Goal: Check status: Check status

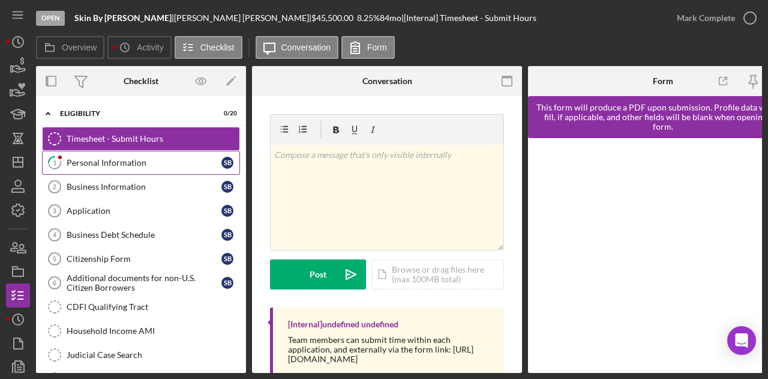
click at [88, 161] on div "Personal Information" at bounding box center [144, 163] width 155 height 10
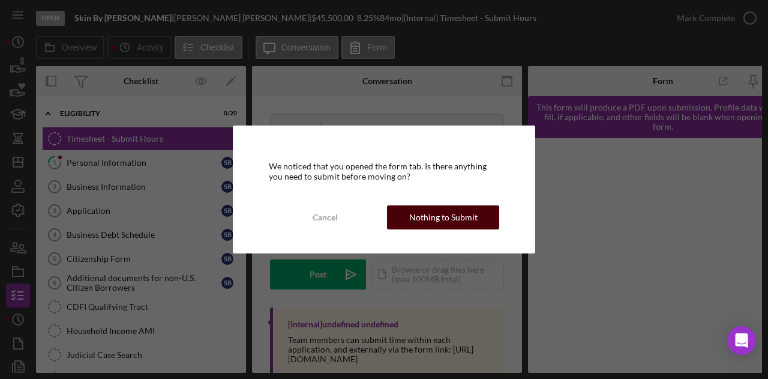
click at [436, 217] on div "Nothing to Submit" at bounding box center [443, 217] width 68 height 24
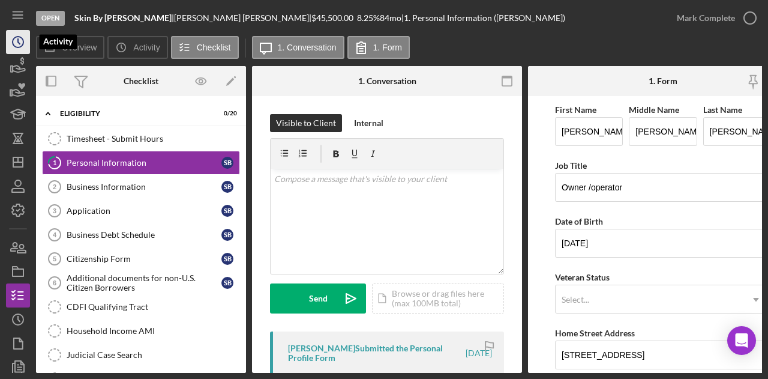
click at [21, 38] on circle "button" at bounding box center [18, 42] width 11 height 11
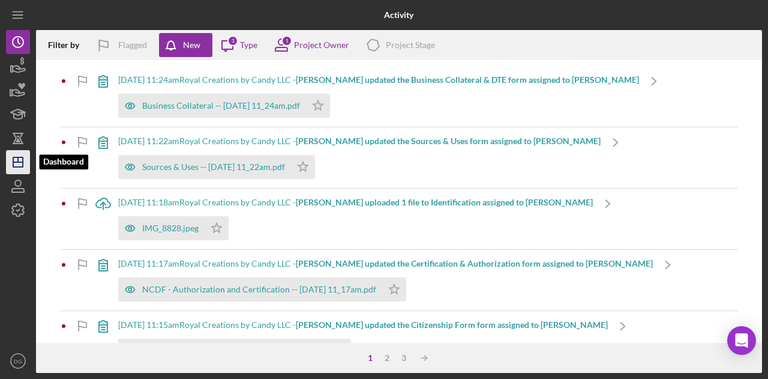
click at [17, 159] on icon "Icon/Dashboard" at bounding box center [18, 162] width 30 height 30
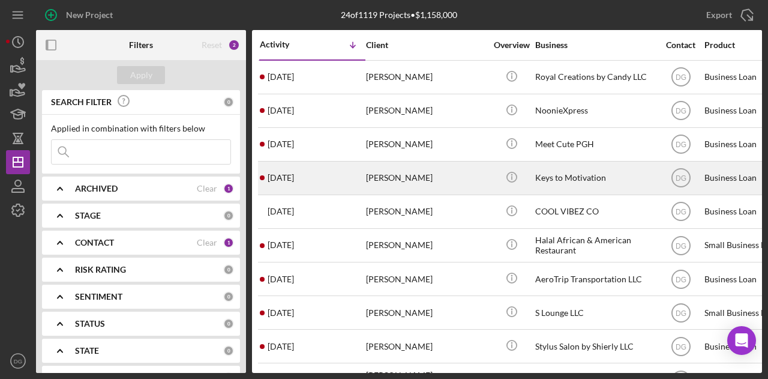
click at [564, 184] on div "Keys to Motivation" at bounding box center [595, 178] width 120 height 32
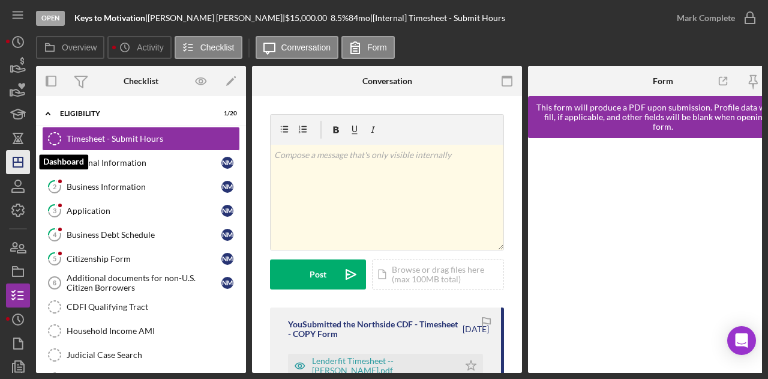
click at [23, 160] on polygon "button" at bounding box center [18, 162] width 10 height 10
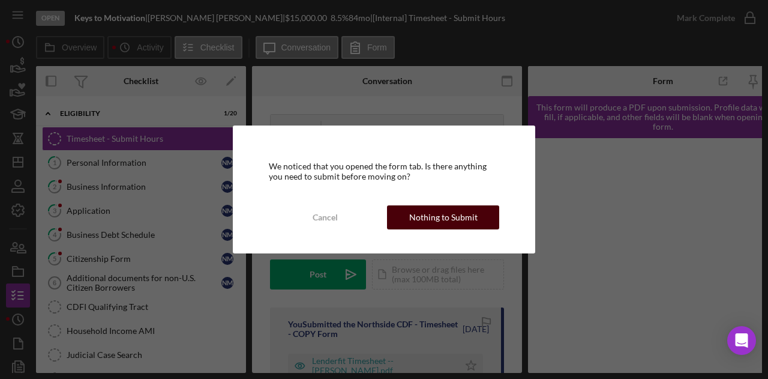
click at [455, 205] on div "Cancel Nothing to Submit" at bounding box center [384, 217] width 230 height 24
click at [457, 211] on div "Nothing to Submit" at bounding box center [443, 217] width 68 height 24
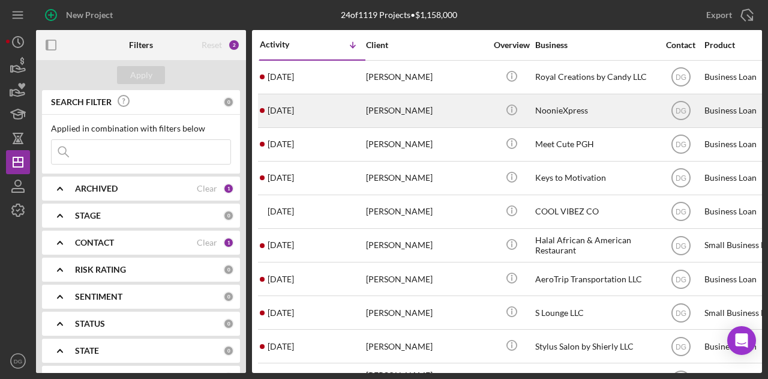
click at [540, 114] on div "NoonieXpress" at bounding box center [595, 111] width 120 height 32
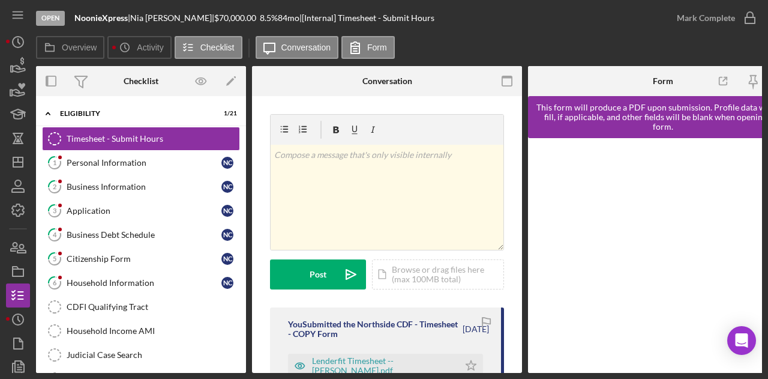
drag, startPoint x: 241, startPoint y: 212, endPoint x: 241, endPoint y: 230, distance: 18.0
click at [241, 230] on div "Timesheet - Submit Hours Timesheet - Submit Hours 1 Personal Information N C 2 …" at bounding box center [141, 382] width 210 height 510
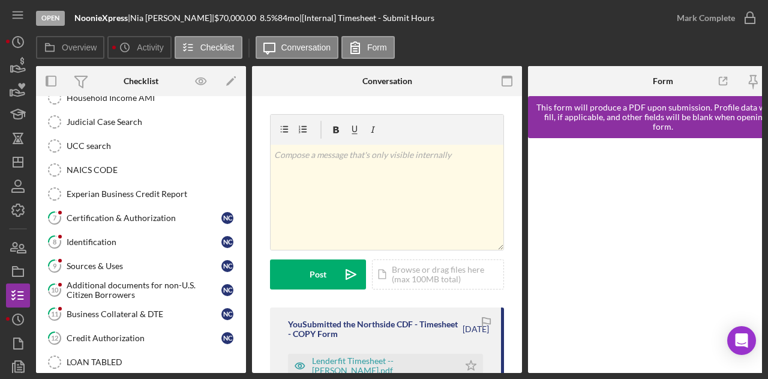
scroll to position [234, 0]
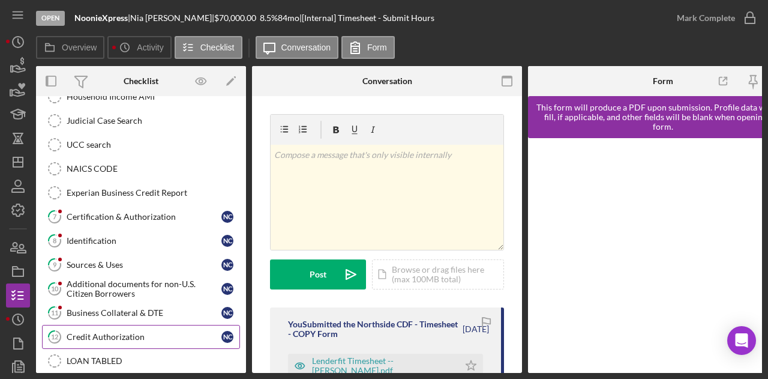
click at [108, 332] on div "Credit Authorization" at bounding box center [144, 337] width 155 height 10
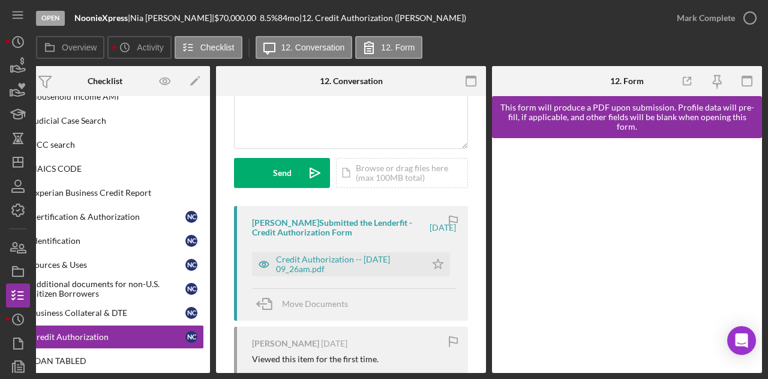
scroll to position [175, 0]
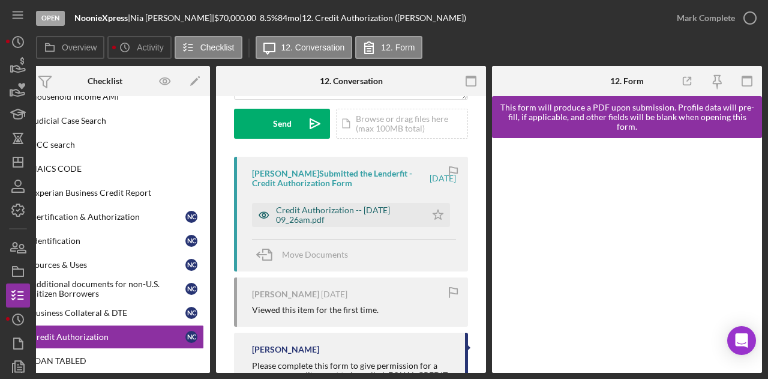
click at [384, 214] on div "Credit Authorization -- [DATE] 09_26am.pdf" at bounding box center [348, 214] width 144 height 19
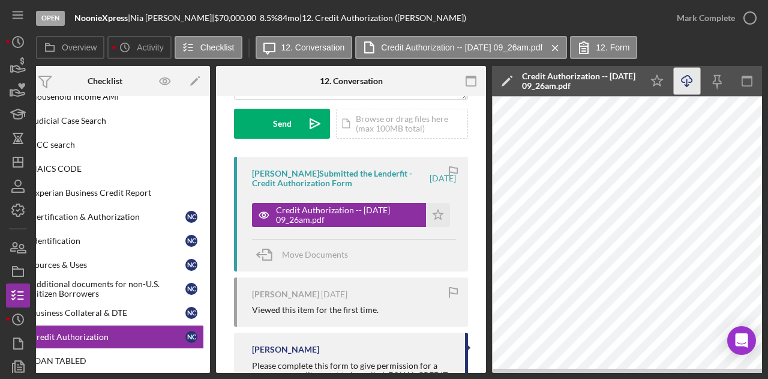
click at [688, 83] on icon "Icon/Download" at bounding box center [687, 81] width 27 height 27
